Goal: Task Accomplishment & Management: Manage account settings

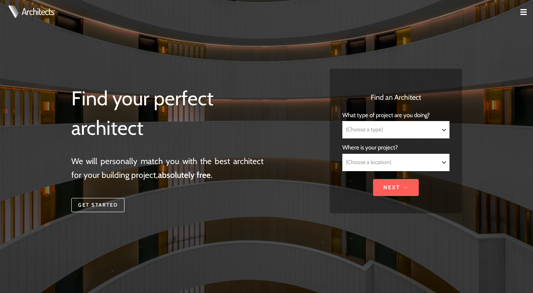
click at [521, 10] on img at bounding box center [524, 12] width 6 height 6
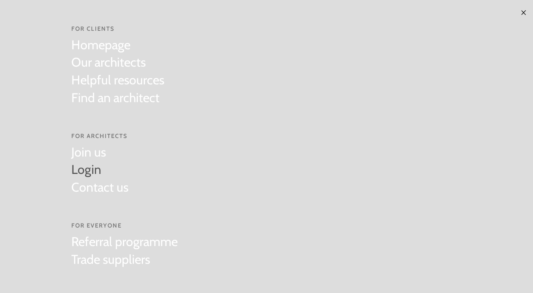
click at [82, 172] on link "Login" at bounding box center [99, 170] width 57 height 18
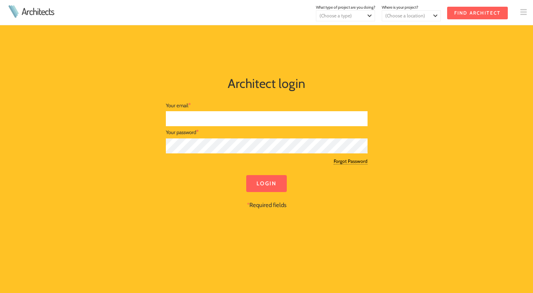
click at [183, 117] on input "text" at bounding box center [267, 118] width 202 height 15
type input "[EMAIL_ADDRESS][DOMAIN_NAME]"
click at [277, 184] on input "Login" at bounding box center [266, 183] width 41 height 17
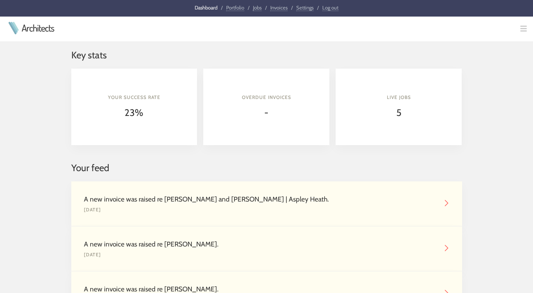
click at [280, 7] on link "Invoices" at bounding box center [278, 7] width 17 height 7
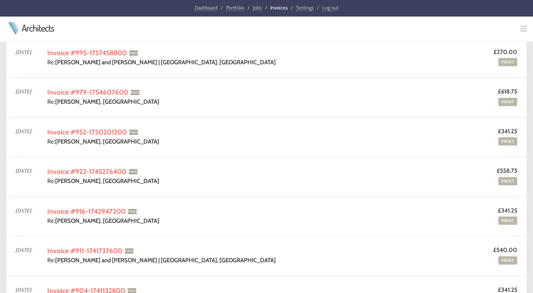
scroll to position [126, 0]
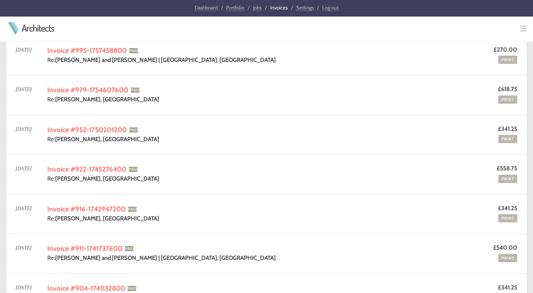
click at [86, 69] on div "[DATE] Invoice #995-1757458800 PAID Re: [PERSON_NAME] and [PERSON_NAME] | [GEOG…" at bounding box center [266, 55] width 521 height 39
click at [98, 47] on link "Invoice #995-1757458800" at bounding box center [87, 50] width 80 height 8
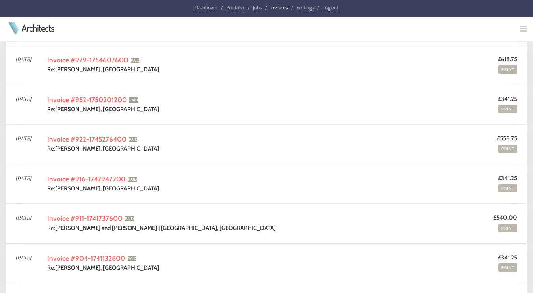
scroll to position [158, 0]
